Goal: Task Accomplishment & Management: Use online tool/utility

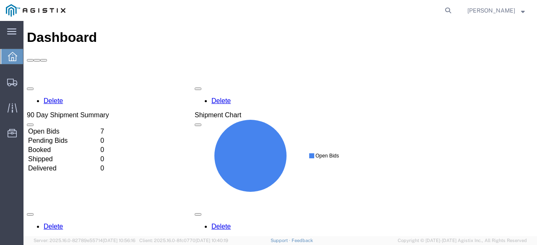
click at [99, 128] on td "Open Bids" at bounding box center [63, 132] width 71 height 8
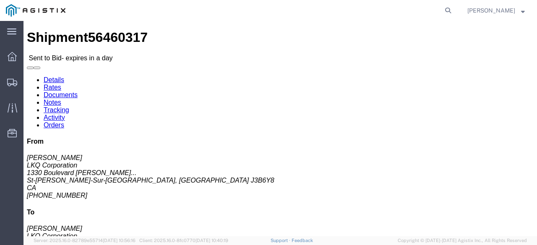
click link "Enter / Modify Bid"
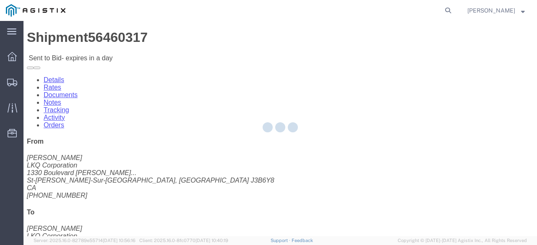
select select "20693"
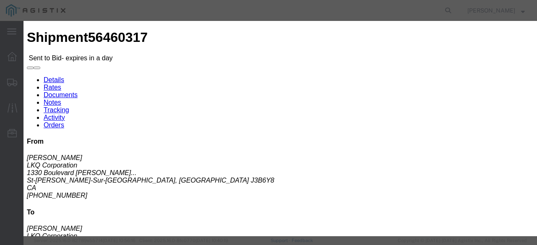
drag, startPoint x: 419, startPoint y: 75, endPoint x: 427, endPoint y: 84, distance: 11.6
click input "text"
type input "Mactrans"
click input "number"
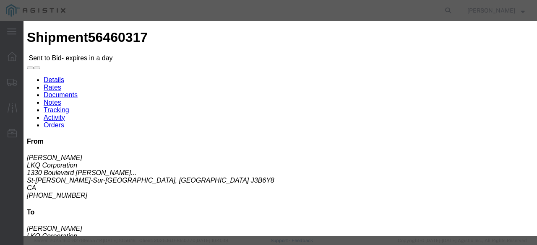
click input "number"
type input "2995"
click button "Submit"
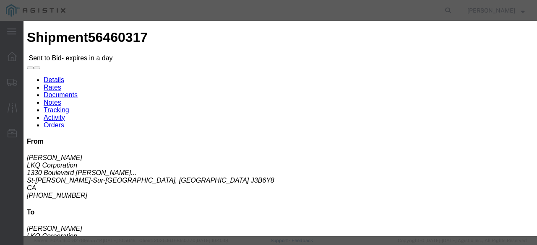
scroll to position [0, 0]
drag, startPoint x: 309, startPoint y: 98, endPoint x: 307, endPoint y: 103, distance: 5.1
click select "Select Rail TL Standard 3 - 5 Day"
select select "39102"
click select "Select Rail TL Standard 3 - 5 Day"
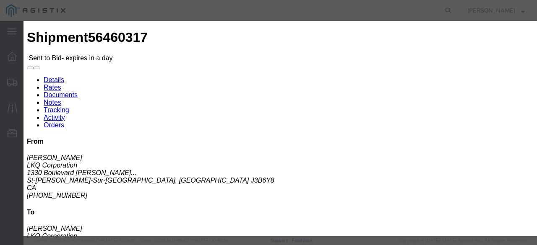
click button "Submit"
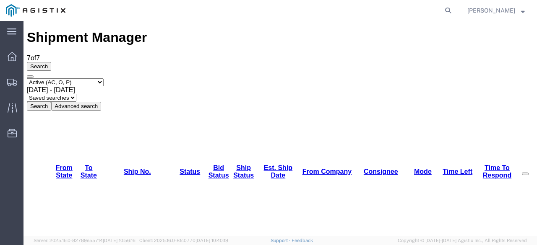
copy link "56460317"
drag, startPoint x: 137, startPoint y: 109, endPoint x: 99, endPoint y: 108, distance: 37.3
